Goal: Transaction & Acquisition: Obtain resource

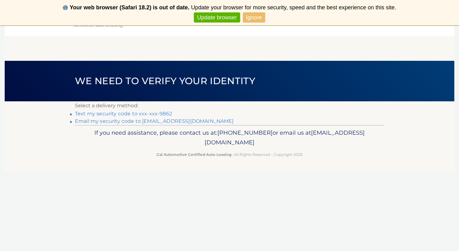
click at [101, 113] on link "Text my security code to xxx-xxx-9862" at bounding box center [123, 114] width 97 height 6
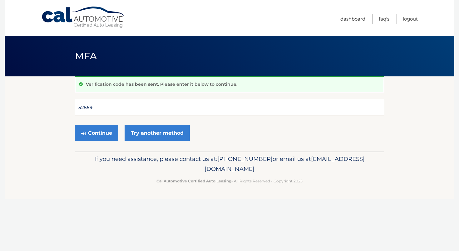
type input "525599"
click at [97, 133] on button "Continue" at bounding box center [96, 134] width 43 height 16
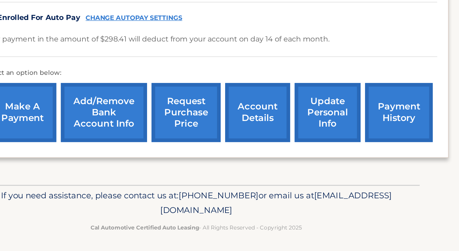
scroll to position [102, 0]
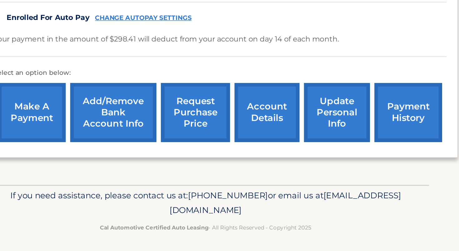
click at [199, 135] on link "request purchase price" at bounding box center [223, 155] width 48 height 41
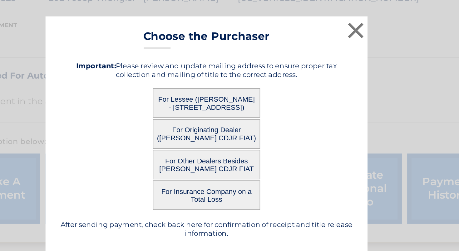
click at [198, 97] on button "For Lessee (JEFFREY BLACKFORD - 1816 FARM TRAIL, , SANIBEL, FL 33957)" at bounding box center [229, 105] width 62 height 17
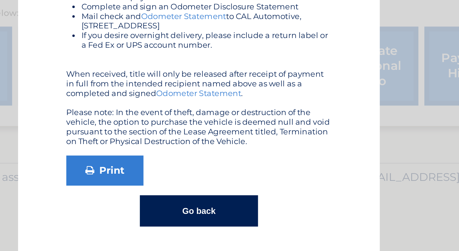
click at [199, 222] on button "Go back" at bounding box center [229, 230] width 61 height 16
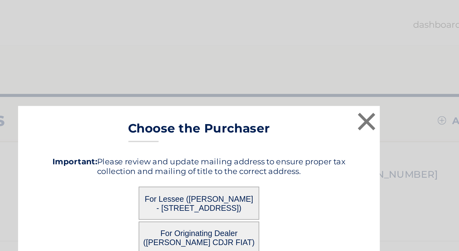
scroll to position [0, 0]
click at [190, 2] on div "× Choose the Purchaser Go back to menu After sending payment, check back here f…" at bounding box center [229, 125] width 459 height 251
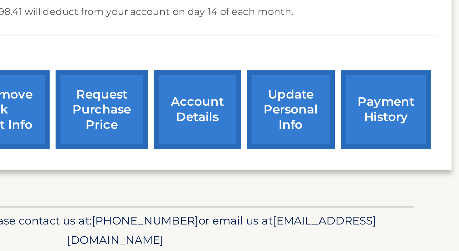
scroll to position [80, 0]
